Goal: Task Accomplishment & Management: Complete application form

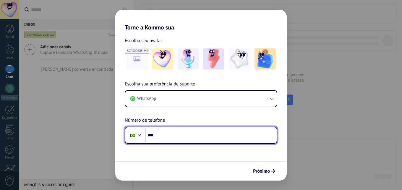
click at [192, 130] on input "***" at bounding box center [211, 136] width 132 height 14
type input "**********"
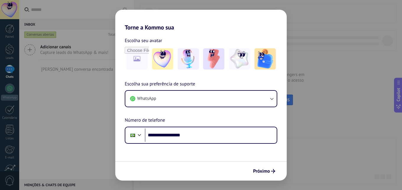
click at [265, 170] on span "Próximo" at bounding box center [261, 172] width 17 height 4
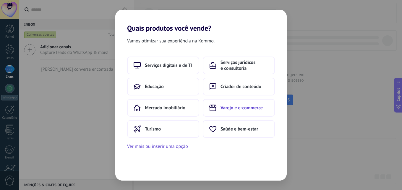
click at [243, 111] on button "Varejo e e-commerce" at bounding box center [239, 108] width 72 height 18
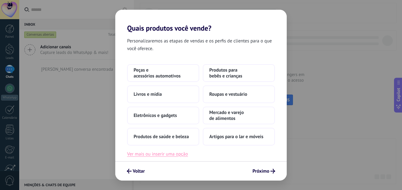
click at [177, 156] on button "Ver mais ou inserir uma opção" at bounding box center [157, 155] width 61 height 8
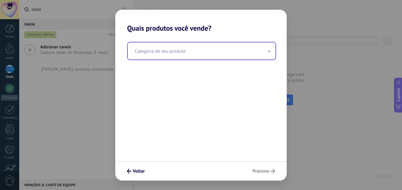
click at [158, 55] on input "text" at bounding box center [202, 51] width 148 height 17
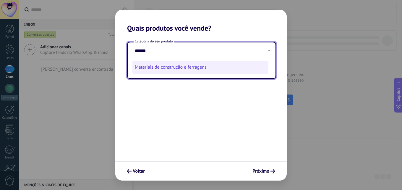
click at [166, 66] on li "Materiais de construção e ferragens" at bounding box center [200, 67] width 136 height 13
type input "**********"
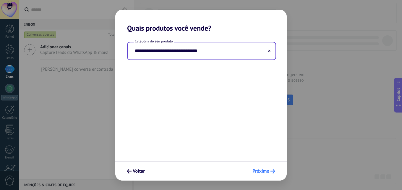
click at [273, 169] on button "Próximo" at bounding box center [264, 172] width 28 height 10
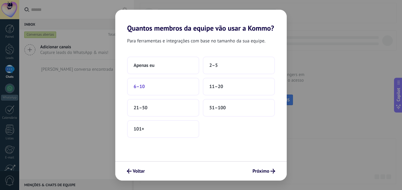
click at [169, 84] on button "6–10" at bounding box center [163, 87] width 72 height 18
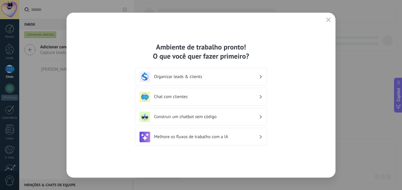
click at [181, 98] on h3 "Chat com clientes" at bounding box center [206, 97] width 105 height 6
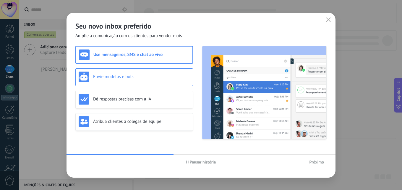
click at [118, 78] on h3 "Envie modelos e bots" at bounding box center [141, 77] width 97 height 6
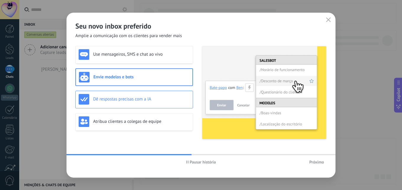
click at [126, 95] on div "Dê respostas precisas com a IA" at bounding box center [134, 99] width 111 height 11
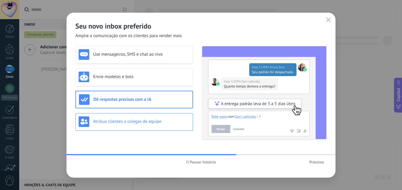
click at [123, 120] on h3 "Atribua clientes a colegas de equipe" at bounding box center [141, 122] width 97 height 6
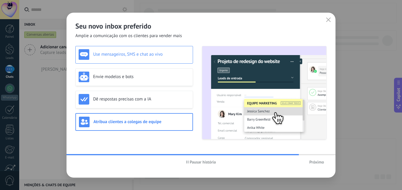
click at [123, 54] on h3 "Use mensageiros, SMS e chat ao vivo" at bounding box center [141, 55] width 97 height 6
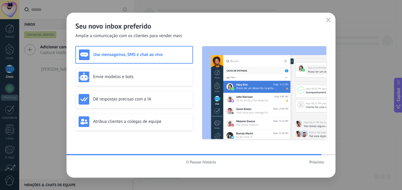
click at [315, 162] on span "Próximo" at bounding box center [316, 162] width 15 height 4
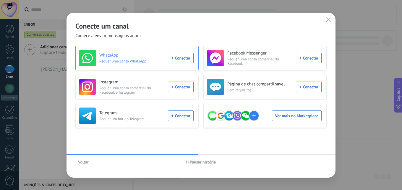
click at [180, 60] on div "WhatsApp Requer uma conta WhatsApp Conectar" at bounding box center [136, 58] width 114 height 17
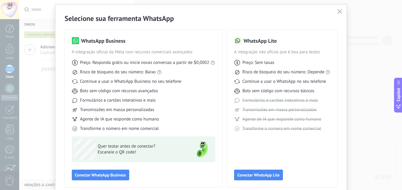
scroll to position [41, 0]
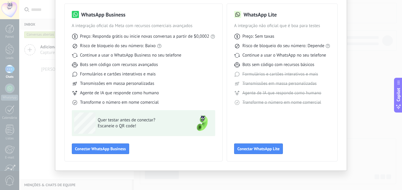
drag, startPoint x: 140, startPoint y: 40, endPoint x: 134, endPoint y: 11, distance: 30.4
click at [134, 11] on div "WhatsApp Business A integração oficial da Meta com recursos comerciais avançado…" at bounding box center [143, 83] width 157 height 158
click at [265, 22] on div "WhatsApp Lite A integração não oficial que é boa para testes Preço: Sem taxas R…" at bounding box center [282, 58] width 96 height 95
drag, startPoint x: 245, startPoint y: 14, endPoint x: 294, endPoint y: 10, distance: 48.5
click at [294, 10] on div "WhatsApp Lite A integração não oficial que é boa para testes Preço: Sem taxas R…" at bounding box center [282, 83] width 110 height 158
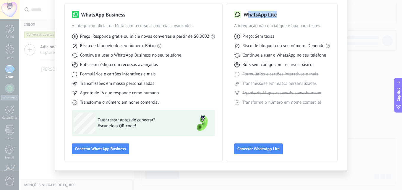
click at [294, 10] on div "WhatsApp Lite A integração não oficial que é boa para testes Preço: Sem taxas R…" at bounding box center [282, 83] width 110 height 158
drag, startPoint x: 129, startPoint y: 15, endPoint x: 57, endPoint y: 15, distance: 72.6
click at [57, 15] on div "Selecione sua ferramenta WhatsApp WhatsApp Business A integração oficial da Met…" at bounding box center [200, 74] width 291 height 193
click at [65, 17] on div "WhatsApp Business A integração oficial da Meta com recursos comerciais avançado…" at bounding box center [143, 83] width 157 height 158
click at [115, 148] on span "Conectar WhatsApp Business" at bounding box center [100, 149] width 51 height 4
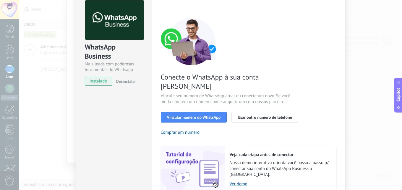
scroll to position [59, 0]
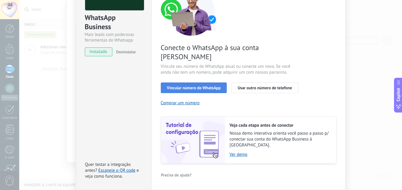
click at [204, 86] on span "Vincular número do WhatsApp" at bounding box center [194, 88] width 54 height 4
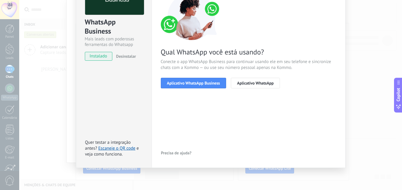
scroll to position [55, 0]
click at [206, 83] on span "Aplicativo WhatsApp Business" at bounding box center [193, 83] width 53 height 4
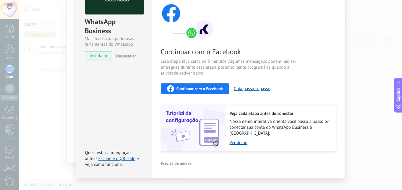
scroll to position [61, 0]
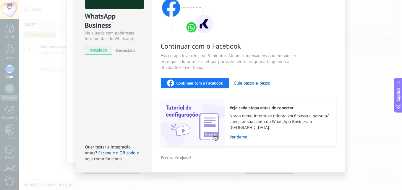
click at [213, 86] on div "Continuar com o Facebook" at bounding box center [195, 83] width 56 height 7
